Goal: Task Accomplishment & Management: Use online tool/utility

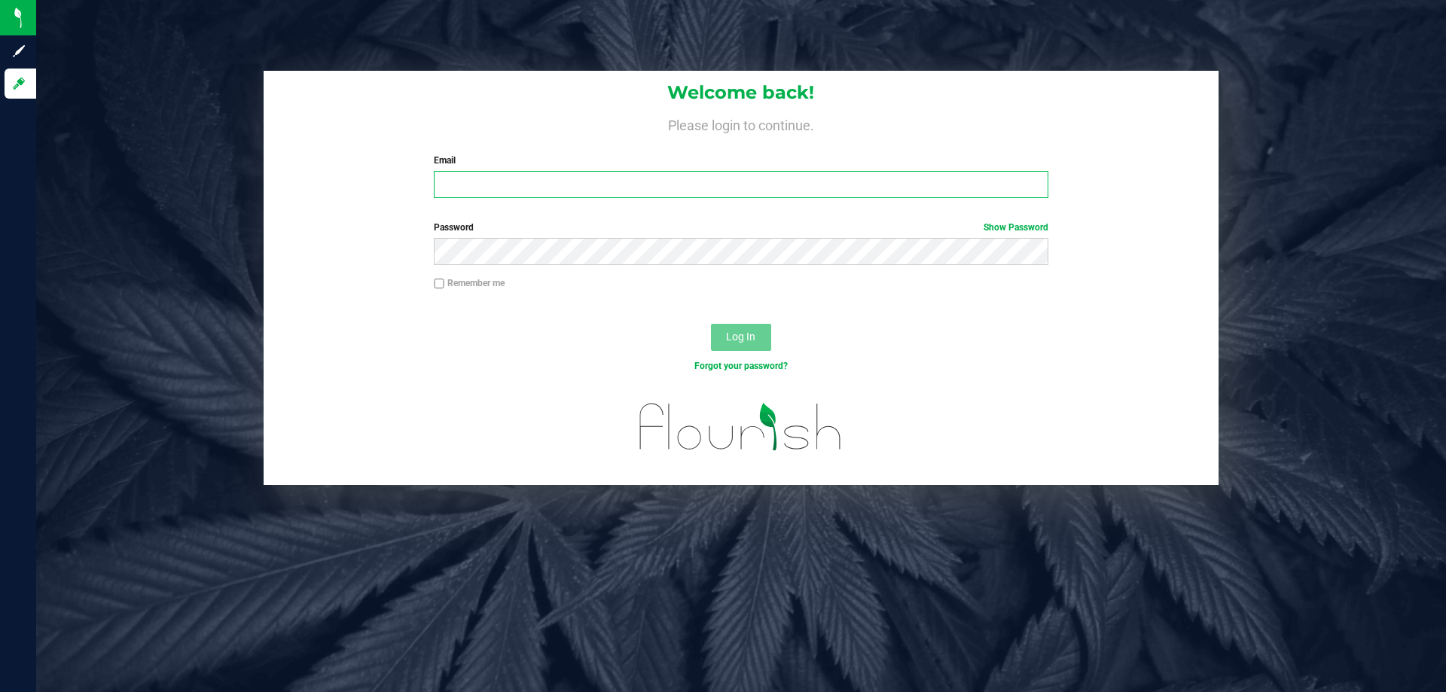
click at [638, 187] on input "Email" at bounding box center [741, 184] width 614 height 27
type input "[PERSON_NAME][EMAIL_ADDRESS][DOMAIN_NAME]"
click at [711, 324] on button "Log In" at bounding box center [741, 337] width 60 height 27
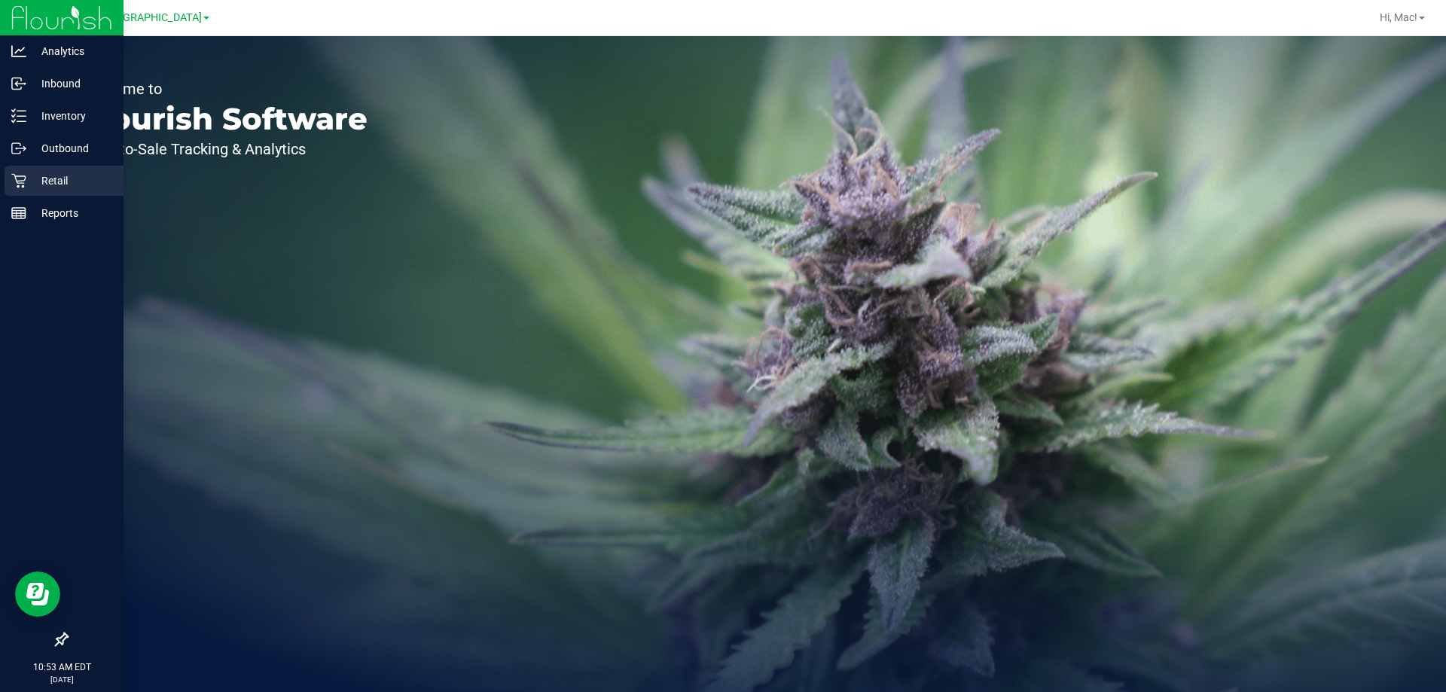
click at [73, 174] on p "Retail" at bounding box center [71, 181] width 90 height 18
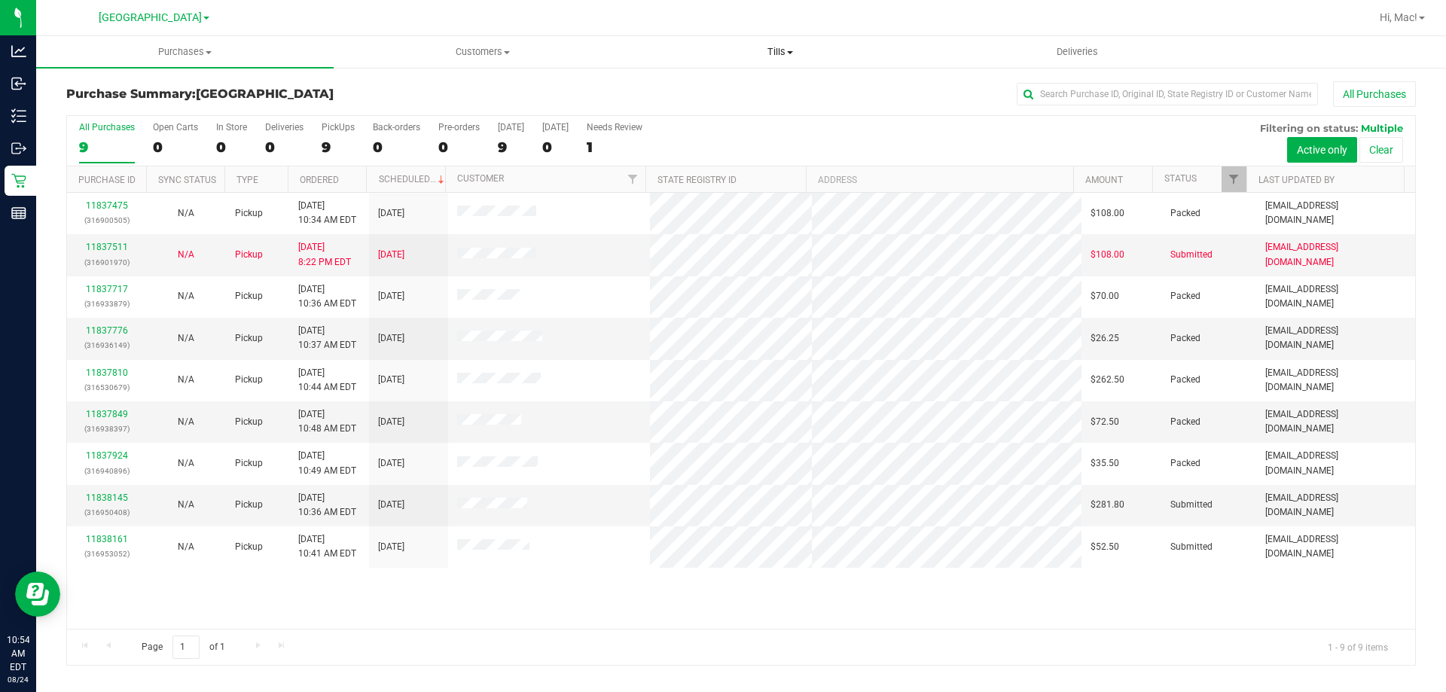
click at [784, 53] on span "Tills" at bounding box center [780, 52] width 296 height 14
click at [771, 85] on li "Manage tills" at bounding box center [780, 91] width 298 height 18
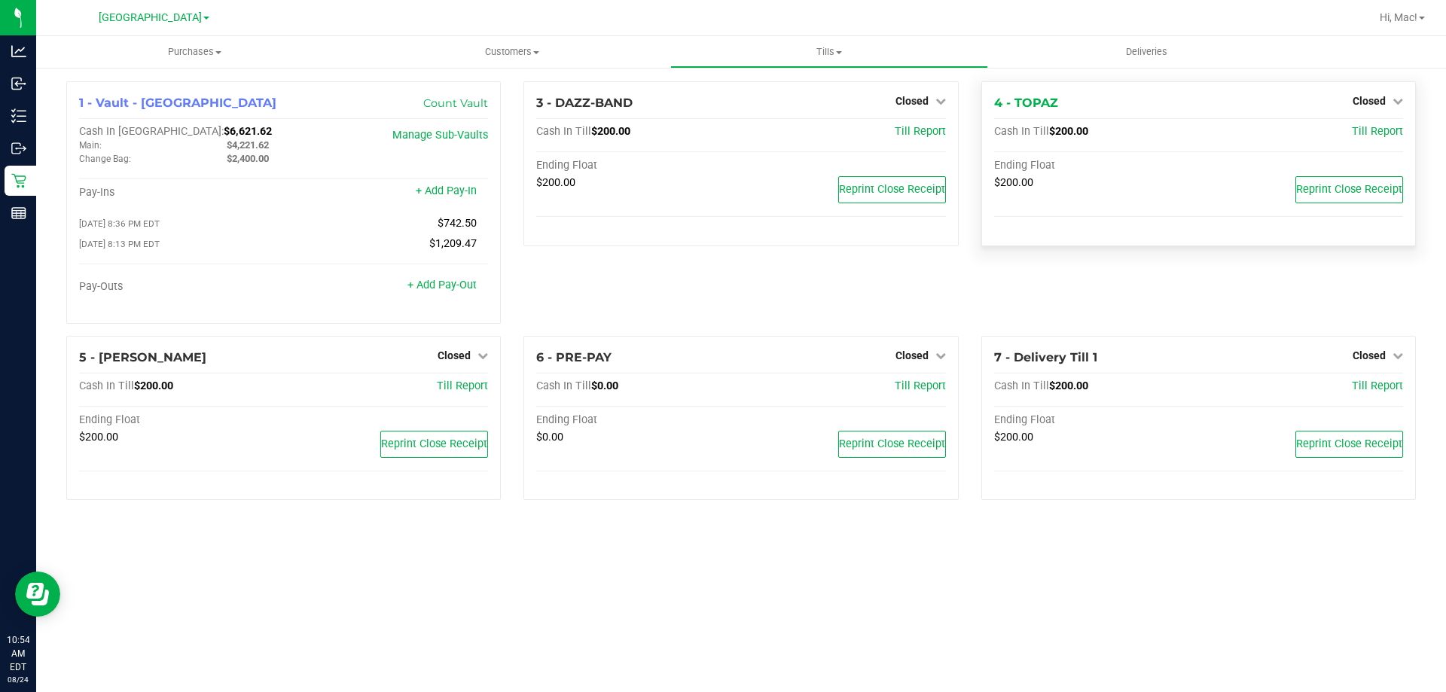
drag, startPoint x: 1394, startPoint y: 99, endPoint x: 1406, endPoint y: 123, distance: 26.3
click at [1395, 100] on icon at bounding box center [1398, 101] width 11 height 11
click at [1378, 133] on link "Open Till" at bounding box center [1369, 133] width 40 height 12
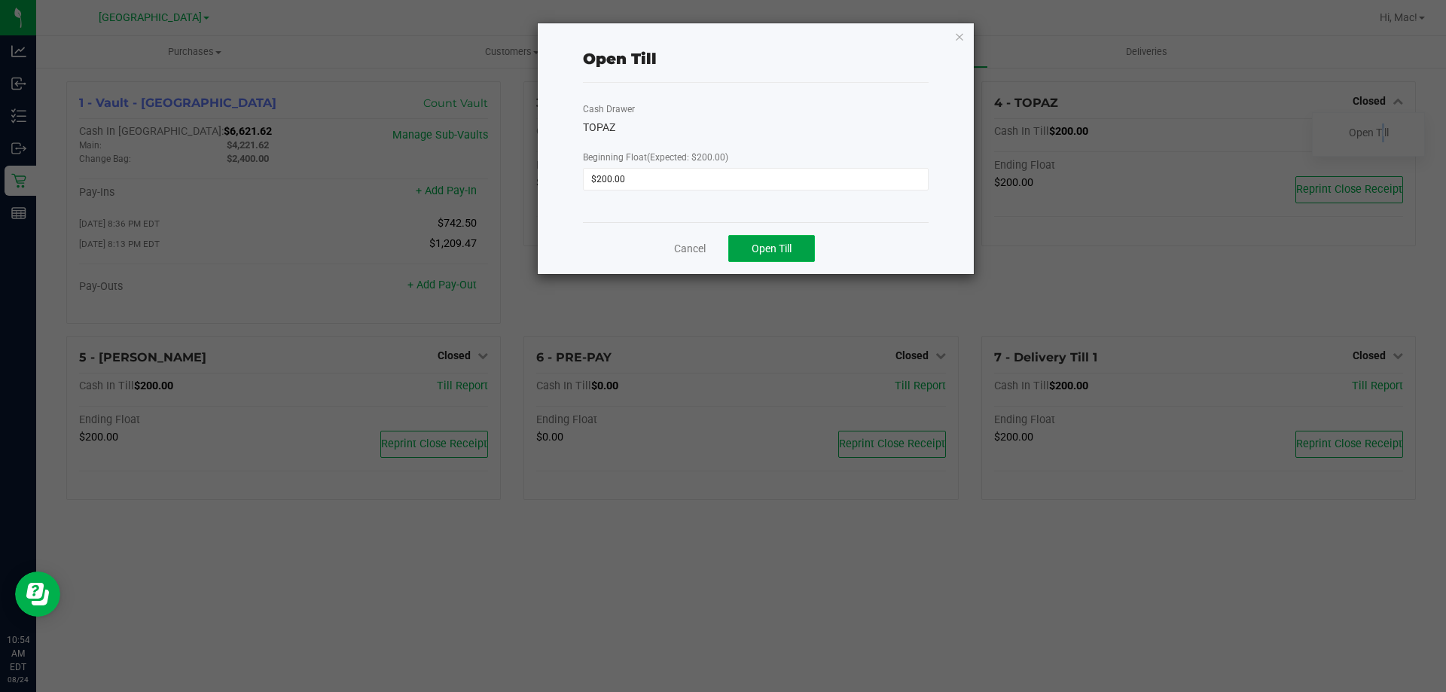
click at [789, 249] on span "Open Till" at bounding box center [772, 249] width 40 height 12
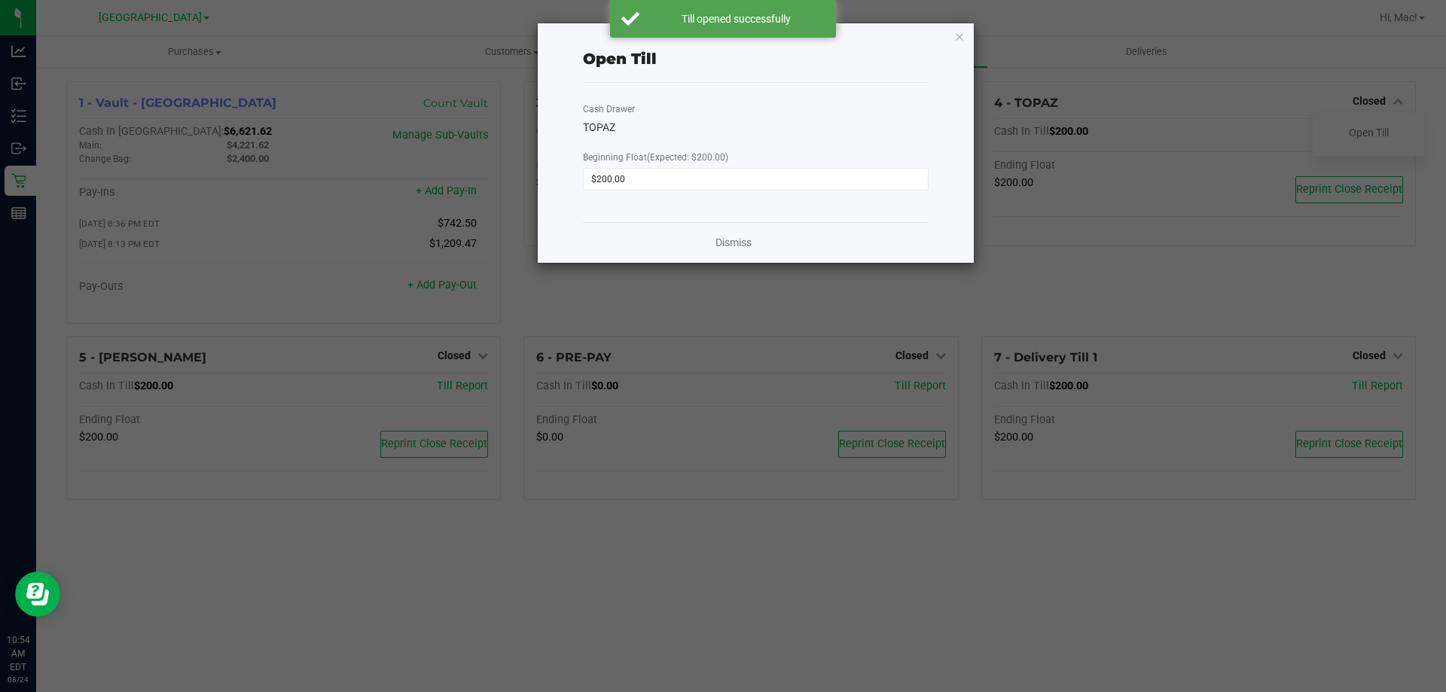
click at [480, 357] on ngb-modal-window "Open Till Cash Drawer TOPAZ Beginning Float (Expected: $200.00) $200.00 Dismiss" at bounding box center [729, 346] width 1458 height 692
click at [960, 29] on icon "button" at bounding box center [959, 36] width 11 height 18
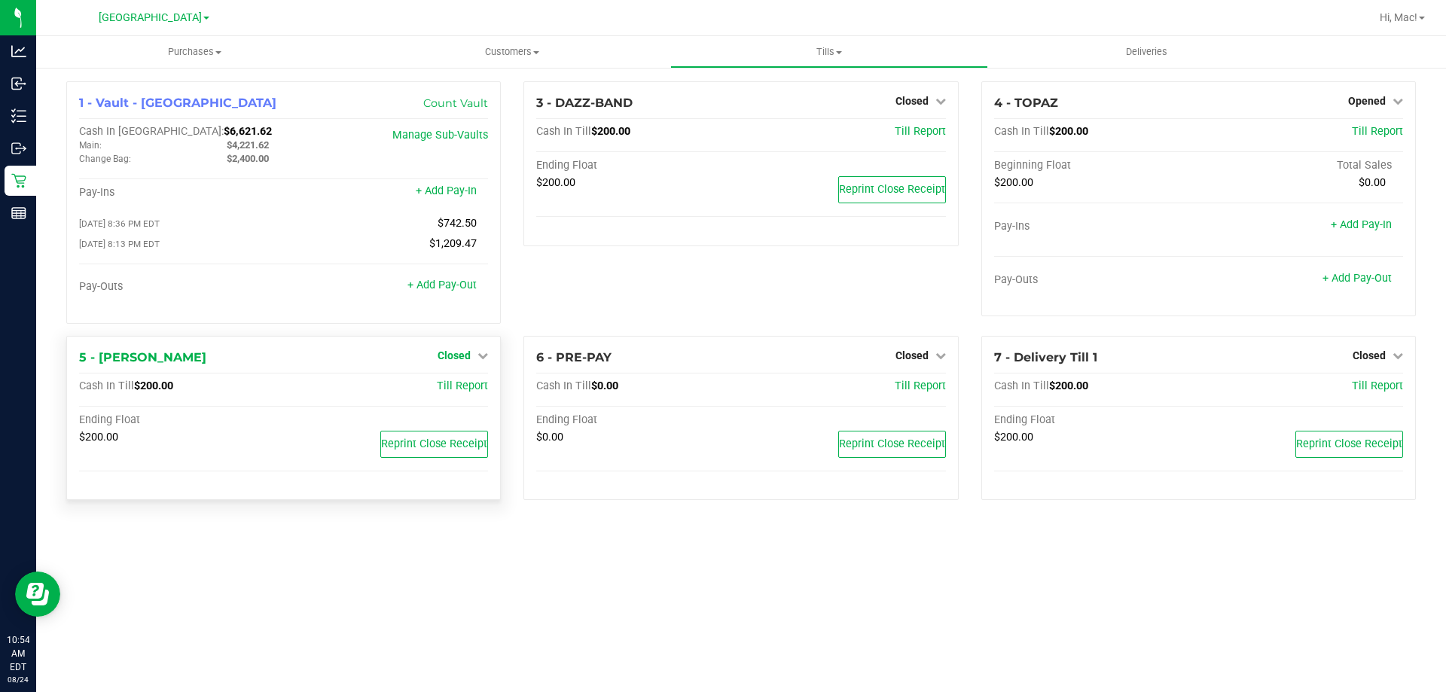
click at [482, 358] on icon at bounding box center [483, 355] width 11 height 11
click at [488, 388] on div "Open Till" at bounding box center [453, 386] width 111 height 19
click at [447, 386] on link "Open Till" at bounding box center [454, 386] width 40 height 12
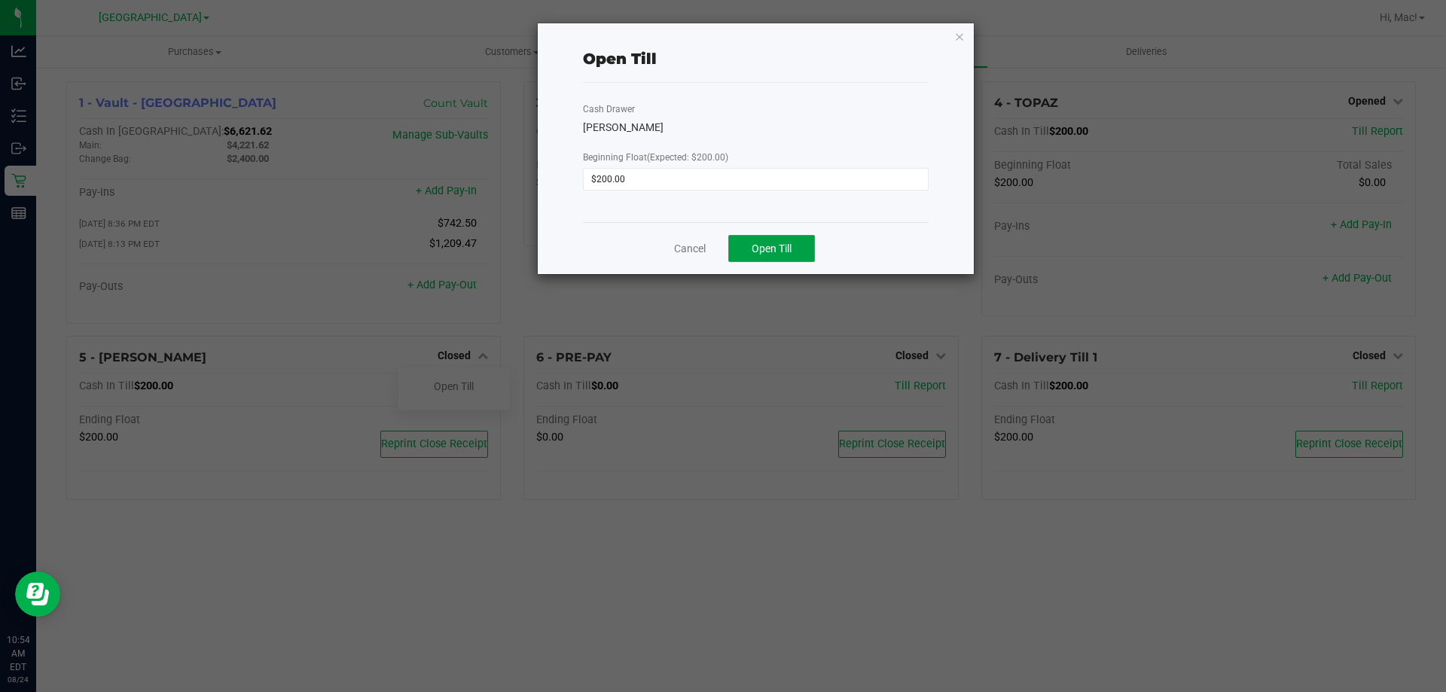
click at [774, 252] on span "Open Till" at bounding box center [772, 249] width 40 height 12
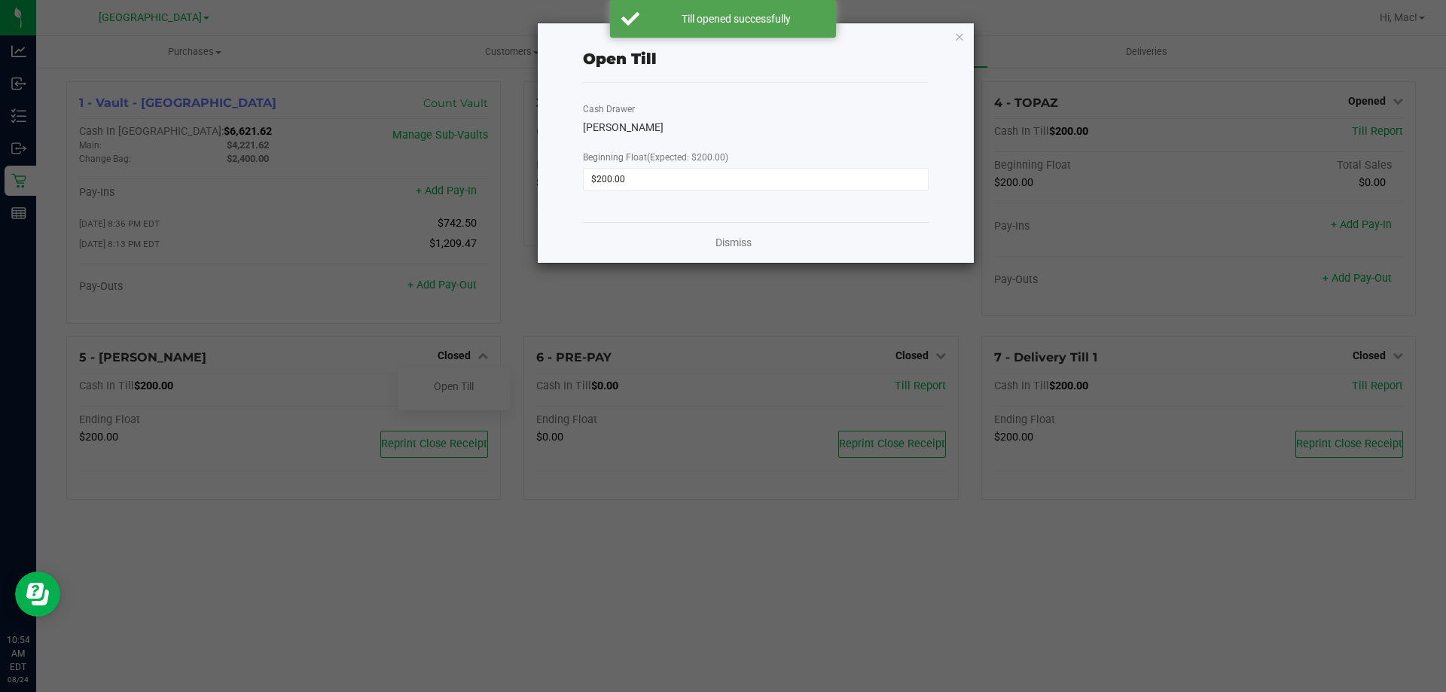
click at [959, 41] on icon "button" at bounding box center [959, 36] width 11 height 18
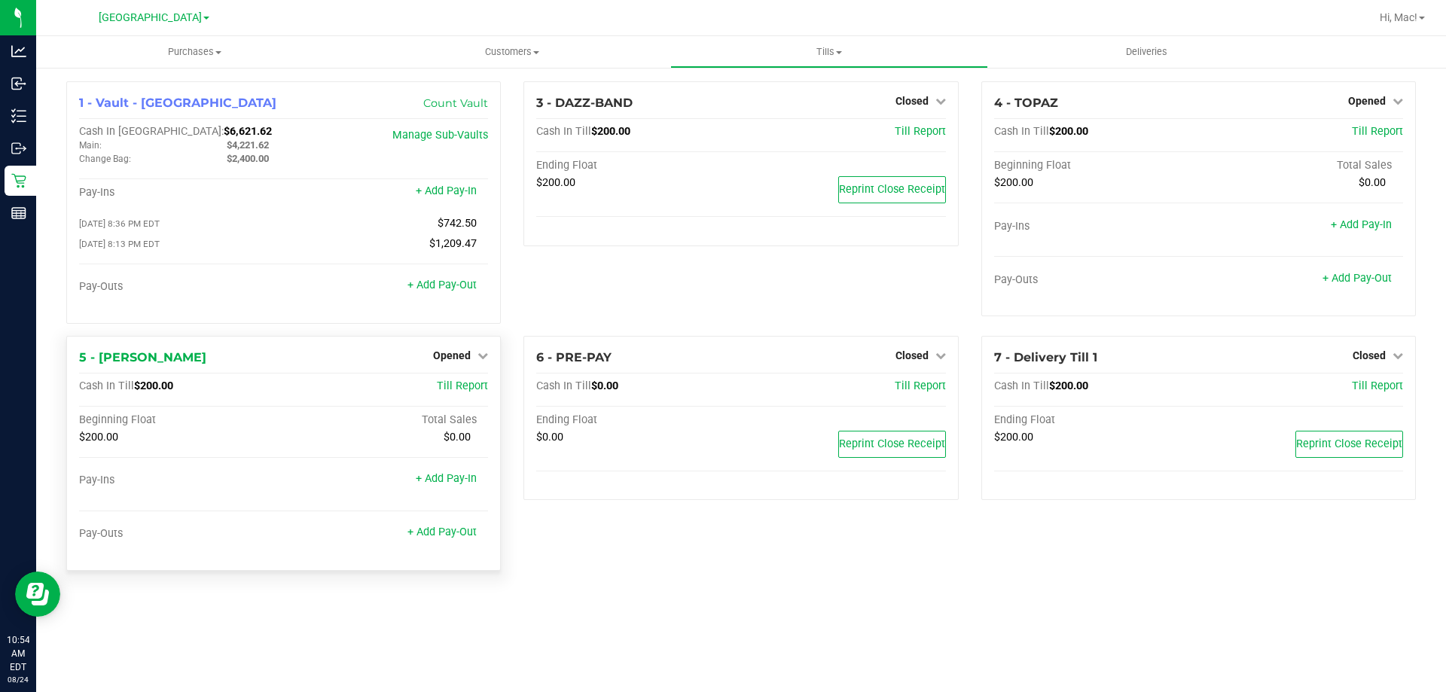
click at [87, 494] on div "Pay-Ins + Add Pay-In" at bounding box center [283, 484] width 409 height 20
